Goal: Transaction & Acquisition: Purchase product/service

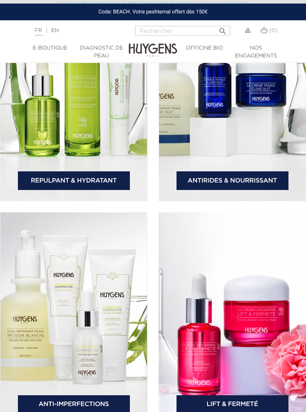
scroll to position [1399, 0]
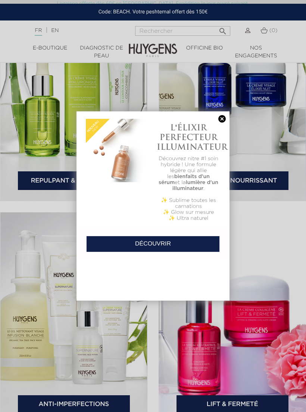
click at [222, 117] on link at bounding box center [222, 119] width 10 height 8
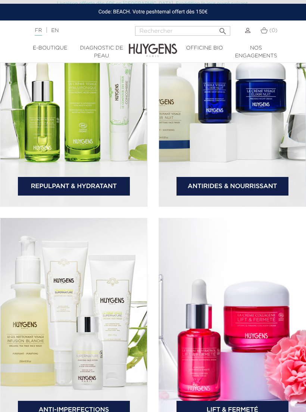
scroll to position [1392, 0]
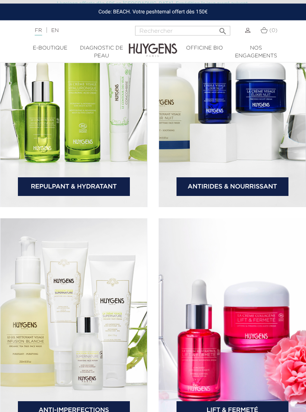
click at [220, 27] on icon "" at bounding box center [222, 29] width 9 height 9
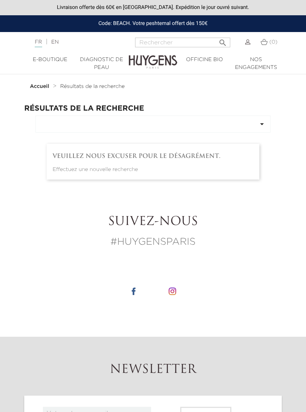
click at [144, 162] on section "Veuillez nous excuser pour le désagrément. Effectuez une nouvelle recherche" at bounding box center [153, 162] width 213 height 36
click at [116, 167] on p "Effectuez une nouvelle recherche" at bounding box center [153, 170] width 201 height 8
click at [108, 169] on p "Effectuez une nouvelle recherche" at bounding box center [153, 170] width 201 height 8
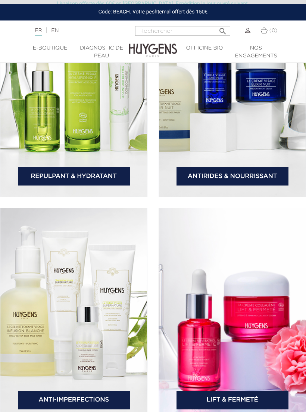
scroll to position [1403, 0]
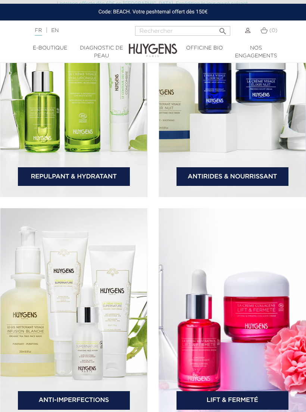
click at [242, 179] on link "Antirides & Nourrissant" at bounding box center [232, 176] width 112 height 19
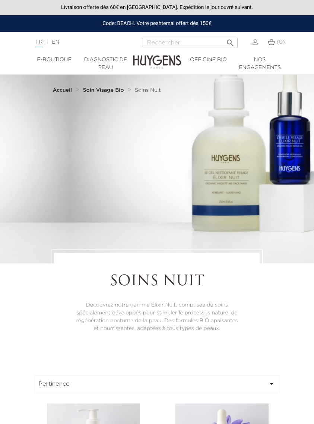
click at [60, 54] on div "Langue : FR | EN Français English  Rechercher (0) " at bounding box center [157, 47] width 314 height 18
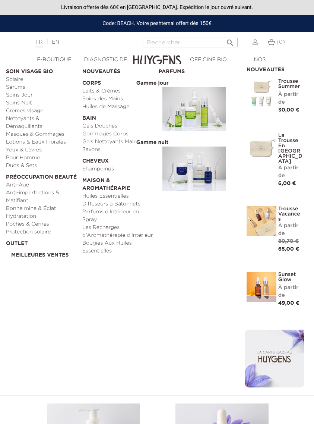
click at [11, 183] on link "Anti-Âge" at bounding box center [41, 185] width 71 height 8
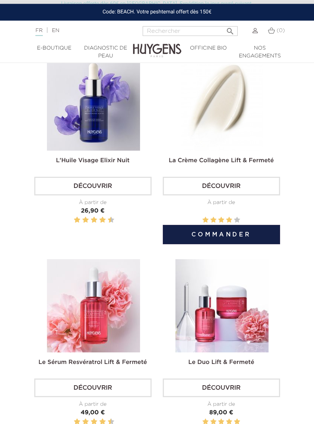
scroll to position [345, 0]
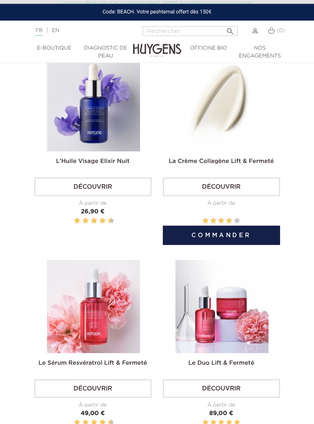
click at [232, 185] on link "Découvrir" at bounding box center [221, 187] width 117 height 19
click at [224, 188] on link "Découvrir" at bounding box center [221, 187] width 117 height 19
click at [243, 117] on img at bounding box center [222, 104] width 93 height 93
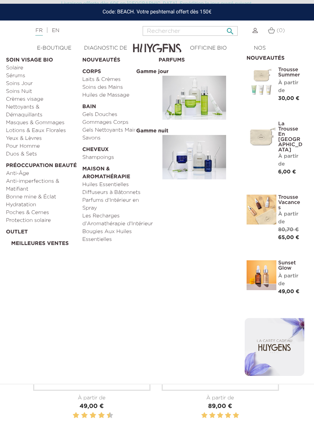
click at [170, 26] on input "Rechercher" at bounding box center [190, 31] width 95 height 10
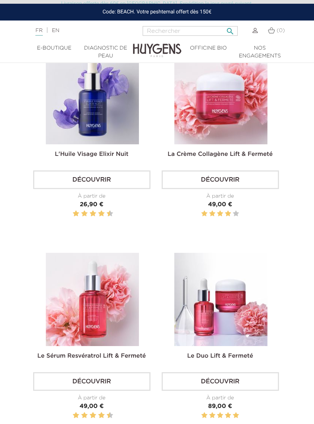
scroll to position [352, 1]
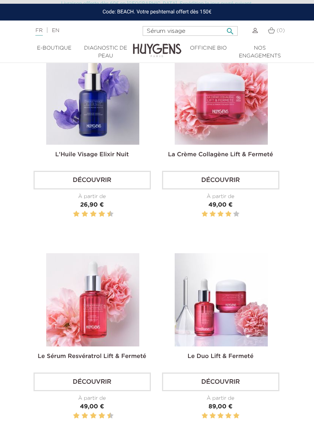
type input "Sérum visage"
click at [232, 25] on icon "" at bounding box center [230, 29] width 9 height 9
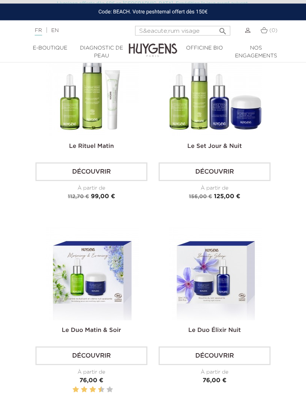
scroll to position [699, 0]
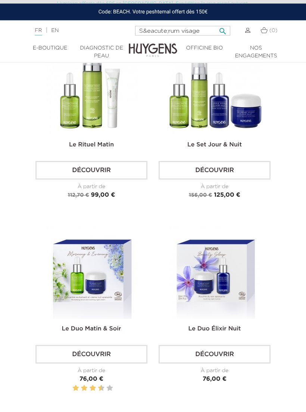
click at [161, 28] on input "S&eacute;rum visage" at bounding box center [182, 31] width 95 height 10
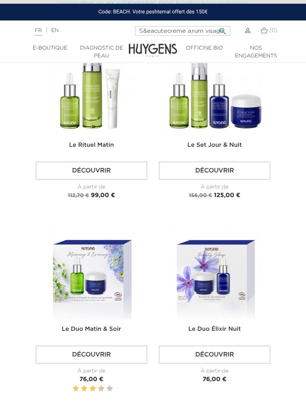
type input "S&eacutecreme a;rum visage"
click at [221, 28] on icon "" at bounding box center [222, 29] width 9 height 9
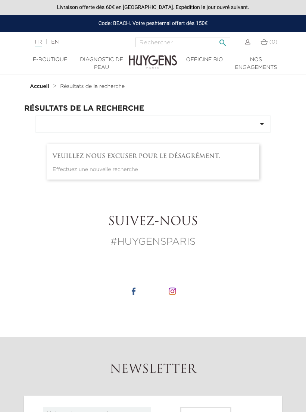
click at [166, 42] on input "Rechercher" at bounding box center [182, 43] width 95 height 10
type input "Crème antiage"
click at [224, 40] on icon "" at bounding box center [222, 40] width 9 height 9
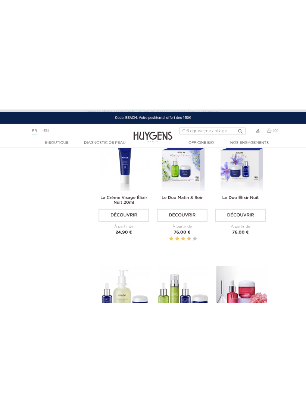
scroll to position [323, 0]
